Goal: Information Seeking & Learning: Learn about a topic

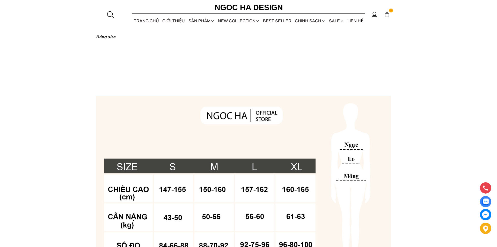
scroll to position [414, 0]
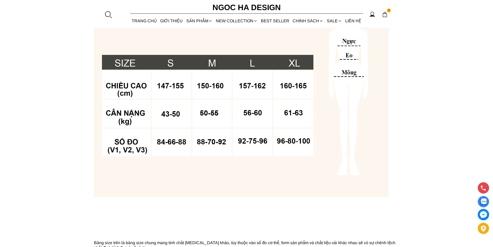
click at [107, 15] on div at bounding box center [108, 15] width 8 height 8
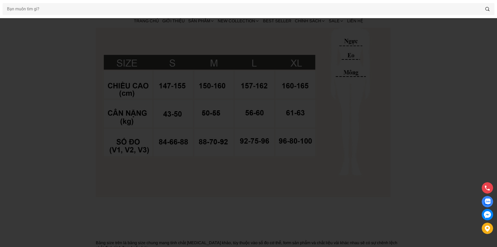
click at [97, 16] on div at bounding box center [248, 9] width 497 height 18
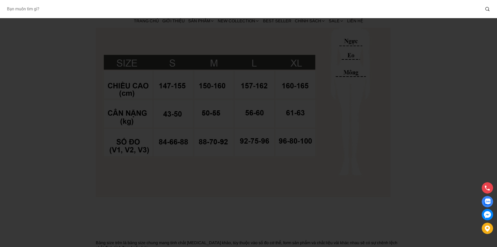
click at [90, 10] on input "Input search Bạn muốn tìm gì?" at bounding box center [242, 9] width 478 height 12
type input "A1081"
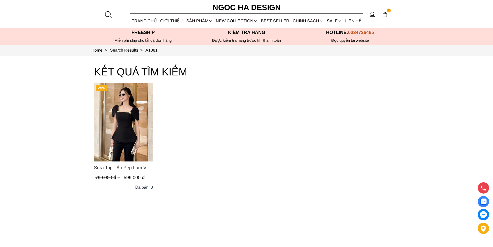
click at [124, 111] on img "Product image - Sora Top_ Áo Pep Lum Vai Chờm Đính Cúc 2 Bên Màu Đen A1081" at bounding box center [123, 122] width 59 height 79
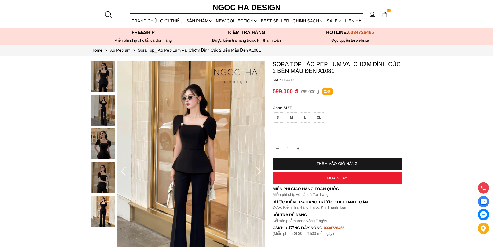
click at [109, 13] on div at bounding box center [108, 15] width 8 height 8
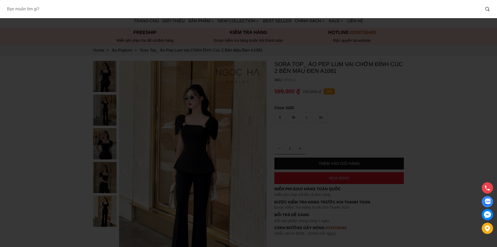
click at [84, 3] on input "Input search Bạn muốn tìm gì?" at bounding box center [242, 9] width 478 height 12
type input "A1052"
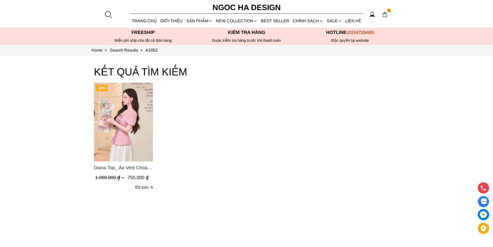
click at [134, 104] on img "Product image - Diana Top_ Áo Vest Choàng Vai Đính Cúc Màu Hồng A1052" at bounding box center [123, 122] width 59 height 79
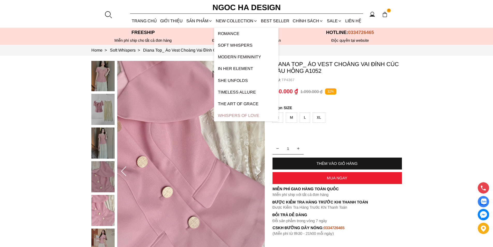
click at [232, 114] on link "Whispers Of Love" at bounding box center [246, 115] width 64 height 12
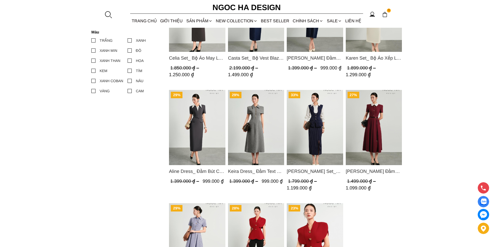
scroll to position [336, 0]
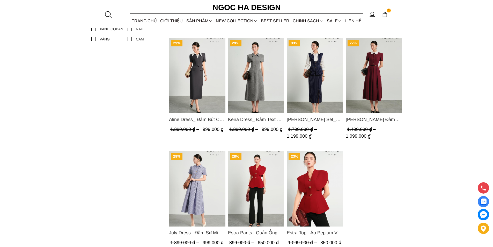
click at [319, 73] on img "Product image - Camille Set_ Bộ Kẻ Sọc Mix Vải Sơ Mi Trắng BJ146" at bounding box center [315, 75] width 56 height 75
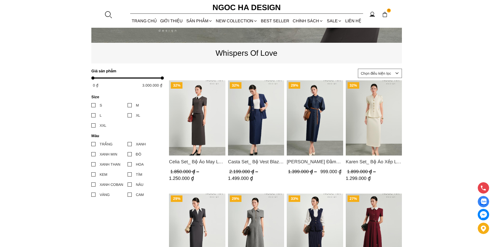
scroll to position [155, 0]
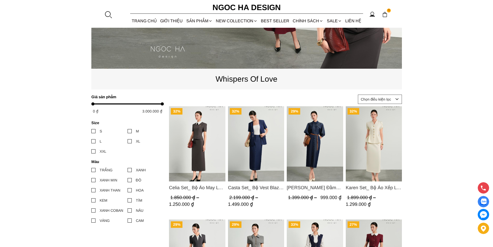
click at [211, 138] on img "Product image - Celia Set_ Bộ Áo May Ly Gấu Cổ Trắng Mix Chân Váy Bút Chì Màu G…" at bounding box center [197, 143] width 56 height 75
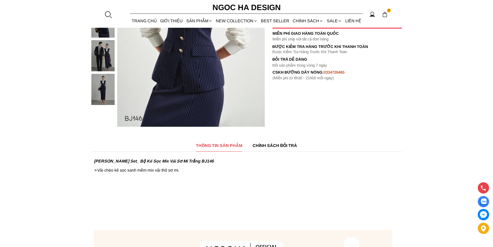
scroll to position [52, 0]
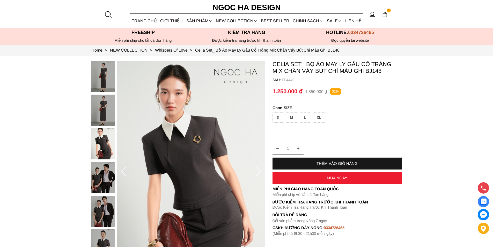
click at [108, 11] on div at bounding box center [108, 15] width 8 height 8
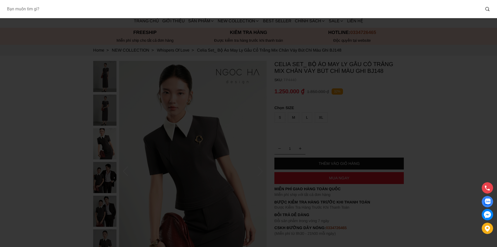
click at [67, 13] on input "Input search Bạn muốn tìm gì?" at bounding box center [242, 9] width 478 height 12
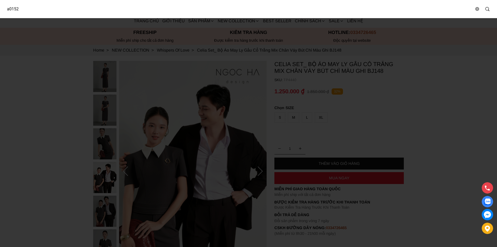
type input "a0152"
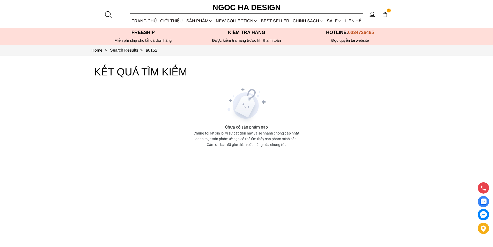
click at [106, 13] on div at bounding box center [108, 15] width 8 height 8
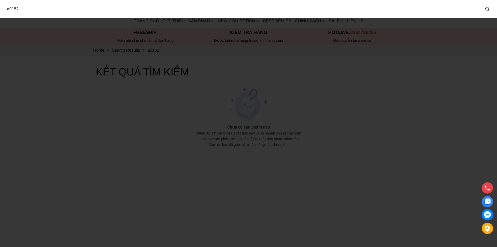
click at [9, 8] on input "a0152" at bounding box center [242, 9] width 478 height 12
type input "A1052"
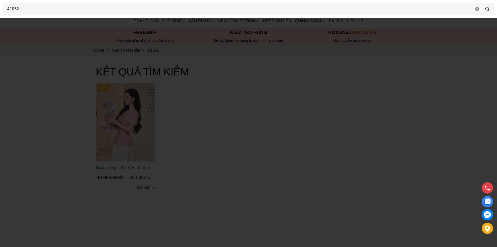
click at [120, 124] on div at bounding box center [248, 123] width 497 height 247
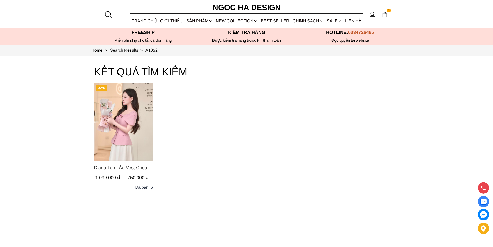
click at [120, 124] on img "Product image - Diana Top_ Áo Vest Choàng Vai Đính Cúc Màu Hồng A1052" at bounding box center [123, 122] width 59 height 79
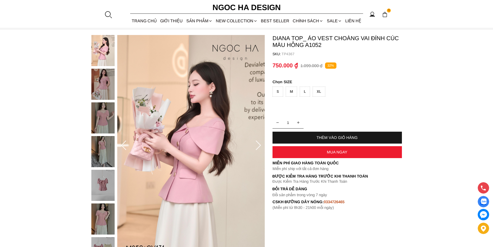
scroll to position [103, 0]
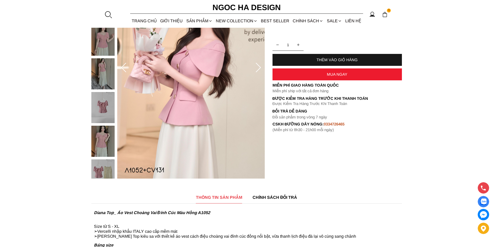
click at [97, 75] on img at bounding box center [102, 73] width 23 height 31
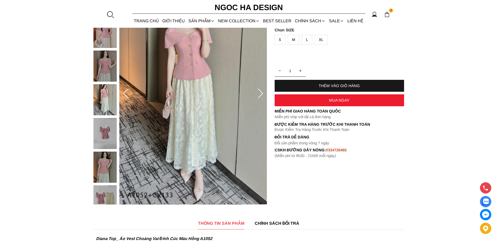
scroll to position [0, 0]
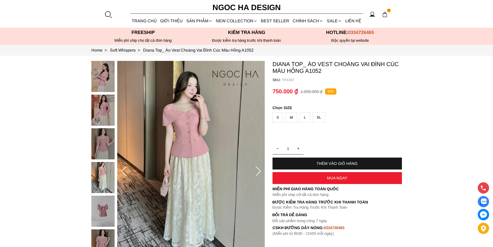
click at [109, 17] on div at bounding box center [108, 15] width 8 height 8
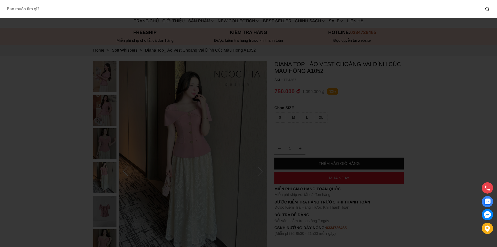
click at [83, 14] on input "Input search Bạn muốn tìm gì?" at bounding box center [242, 9] width 478 height 12
type input "A1081"
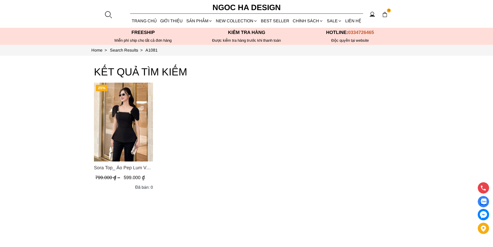
click at [130, 119] on img "Product image - Sora Top_ Áo Pep Lum Vai Chờm Đính Cúc 2 Bên Màu Đen A1081" at bounding box center [123, 122] width 59 height 79
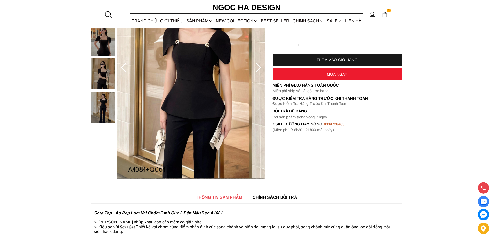
scroll to position [52, 0]
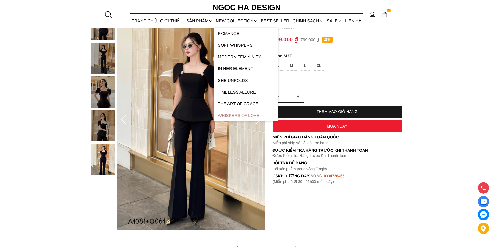
click at [237, 113] on link "Whispers Of Love" at bounding box center [246, 115] width 64 height 12
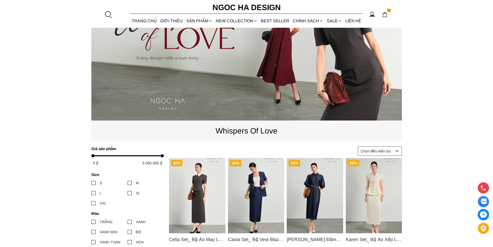
scroll to position [129, 0]
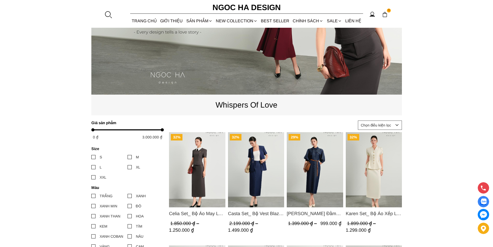
click at [200, 176] on img "Product image - Celia Set_ Bộ Áo May Ly Gấu Cổ Trắng Mix Chân Váy Bút Chì Màu G…" at bounding box center [197, 169] width 56 height 75
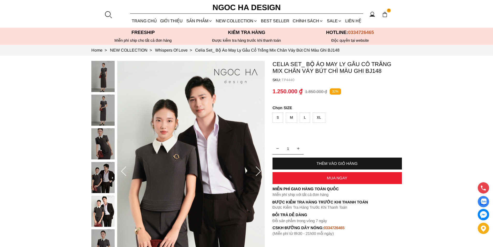
click at [98, 142] on img at bounding box center [102, 143] width 23 height 31
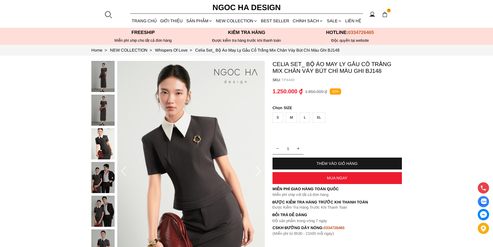
click at [107, 113] on img at bounding box center [102, 109] width 23 height 31
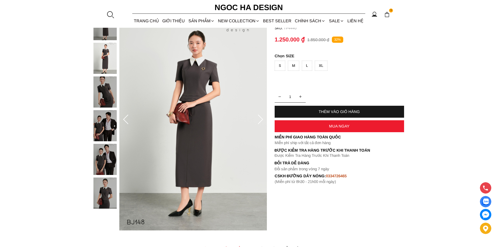
scroll to position [26, 0]
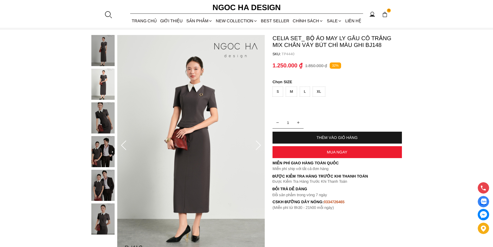
click at [107, 15] on div at bounding box center [108, 15] width 8 height 8
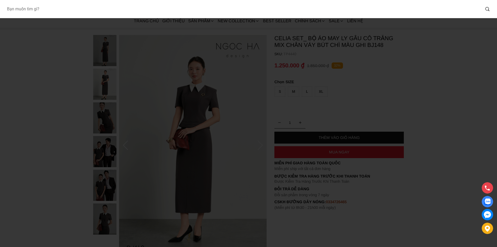
click at [54, 11] on input "Input search Bạn muốn tìm gì?" at bounding box center [242, 9] width 478 height 12
type input "A1057"
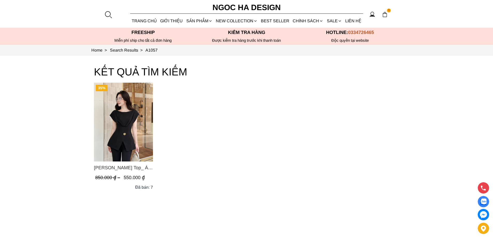
click at [113, 118] on img "Product image - Jenny Top_ Áo Mix Tơ Thân Bổ Mảnh Vạt Chéo Màu Đen A1057" at bounding box center [123, 122] width 59 height 79
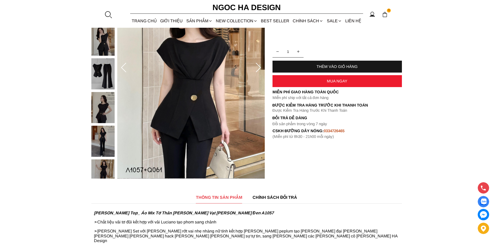
scroll to position [26, 0]
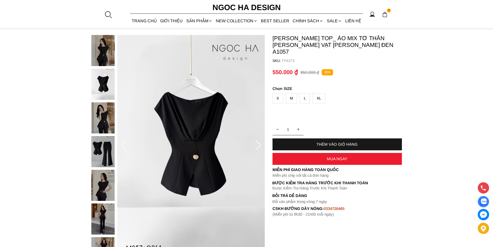
click at [105, 120] on img at bounding box center [102, 117] width 23 height 31
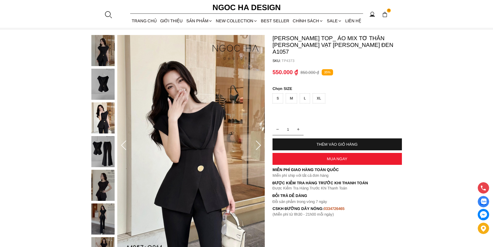
click at [107, 147] on img at bounding box center [102, 151] width 23 height 31
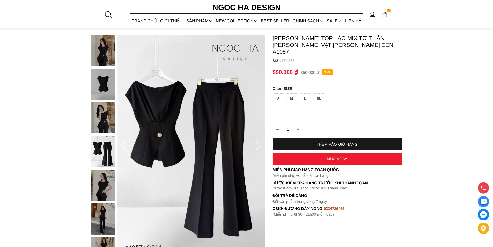
click at [107, 189] on img at bounding box center [102, 184] width 23 height 31
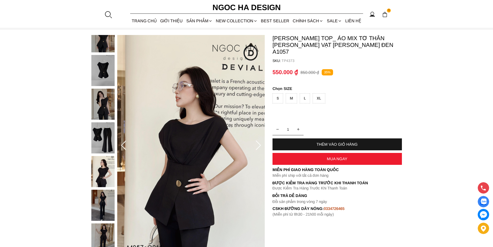
click at [96, 141] on img at bounding box center [102, 137] width 23 height 31
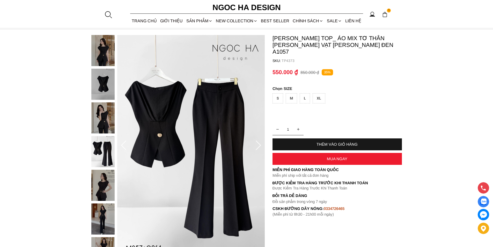
click at [107, 207] on img at bounding box center [102, 218] width 23 height 31
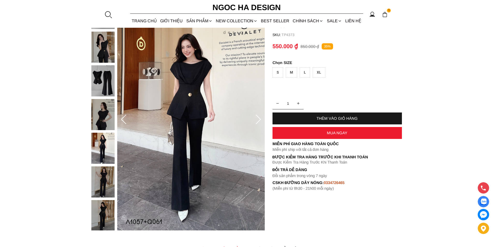
scroll to position [78, 0]
